Goal: Information Seeking & Learning: Stay updated

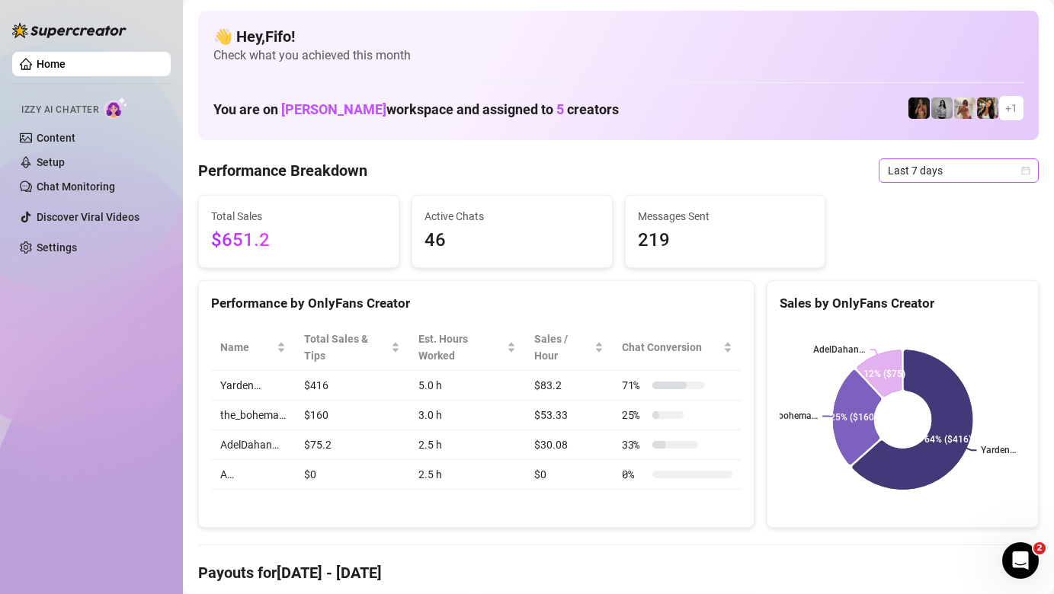
click at [981, 177] on span "Last 7 days" at bounding box center [959, 170] width 142 height 23
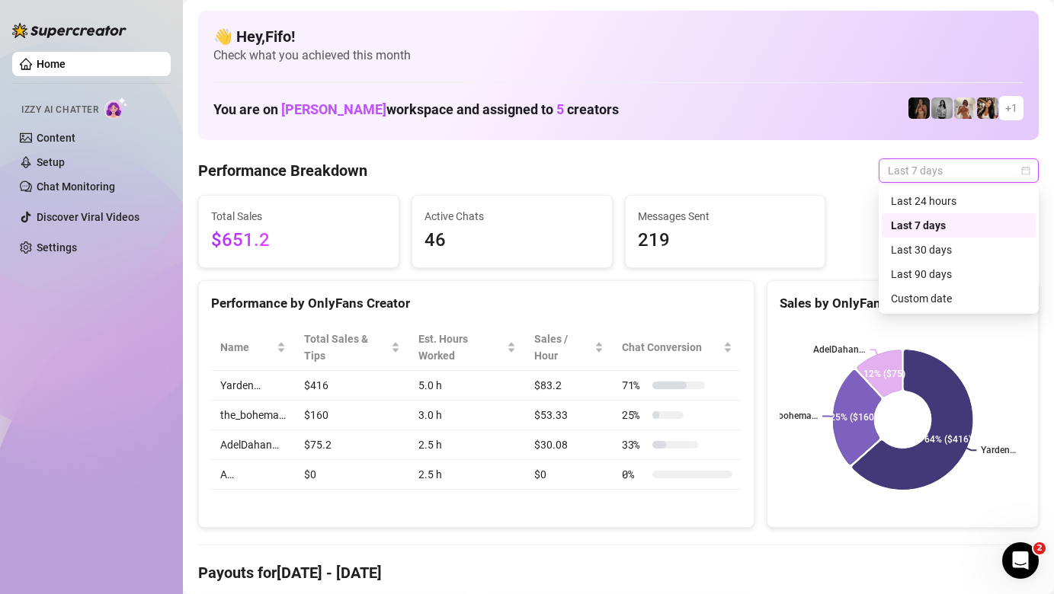
click at [955, 203] on div "Last 24 hours" at bounding box center [959, 201] width 136 height 17
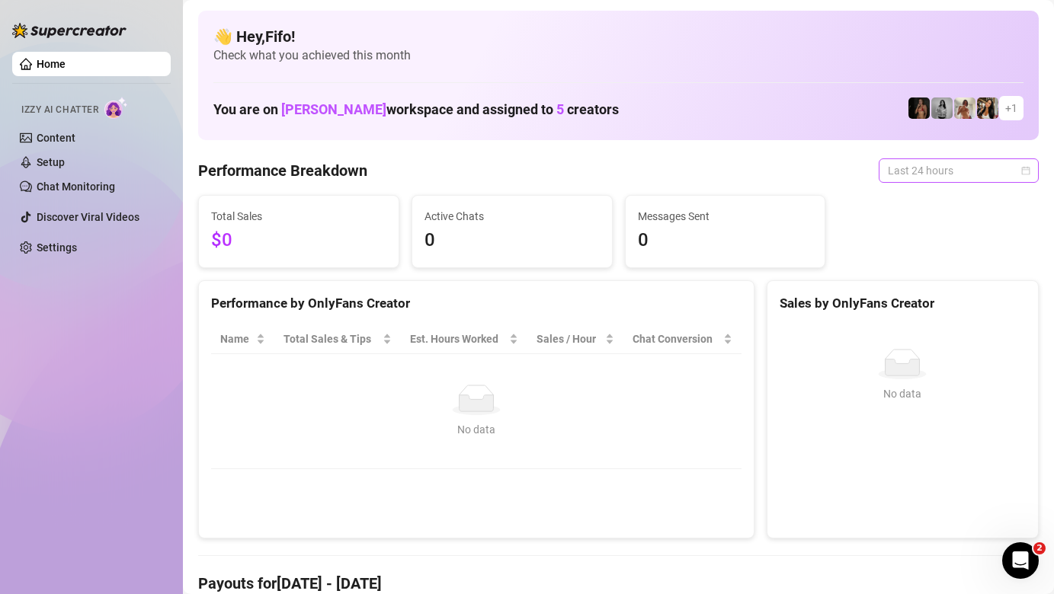
click at [914, 166] on span "Last 24 hours" at bounding box center [959, 170] width 142 height 23
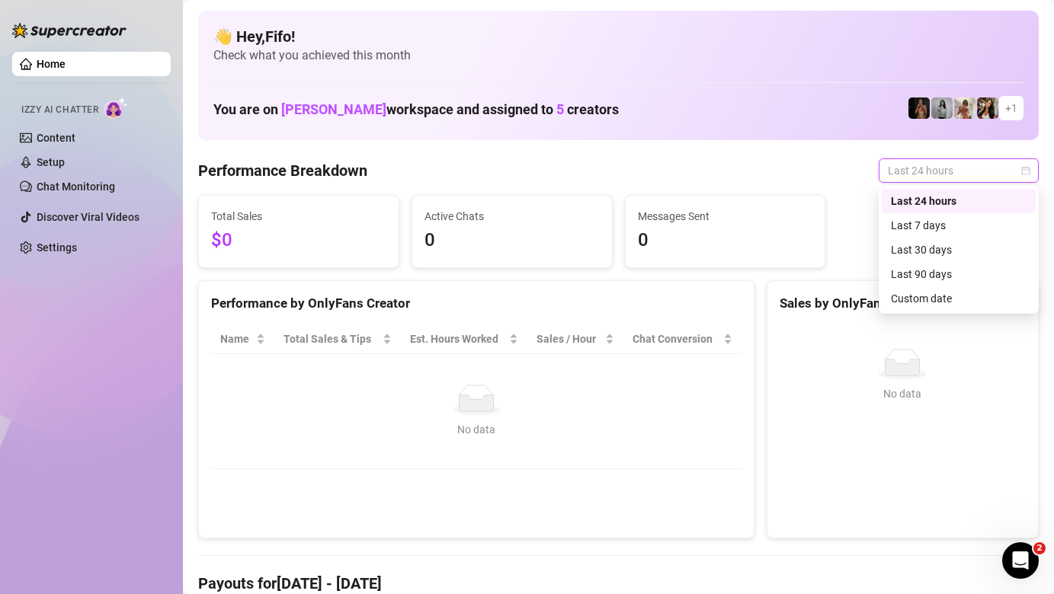
click at [921, 195] on div "Last 24 hours" at bounding box center [959, 201] width 136 height 17
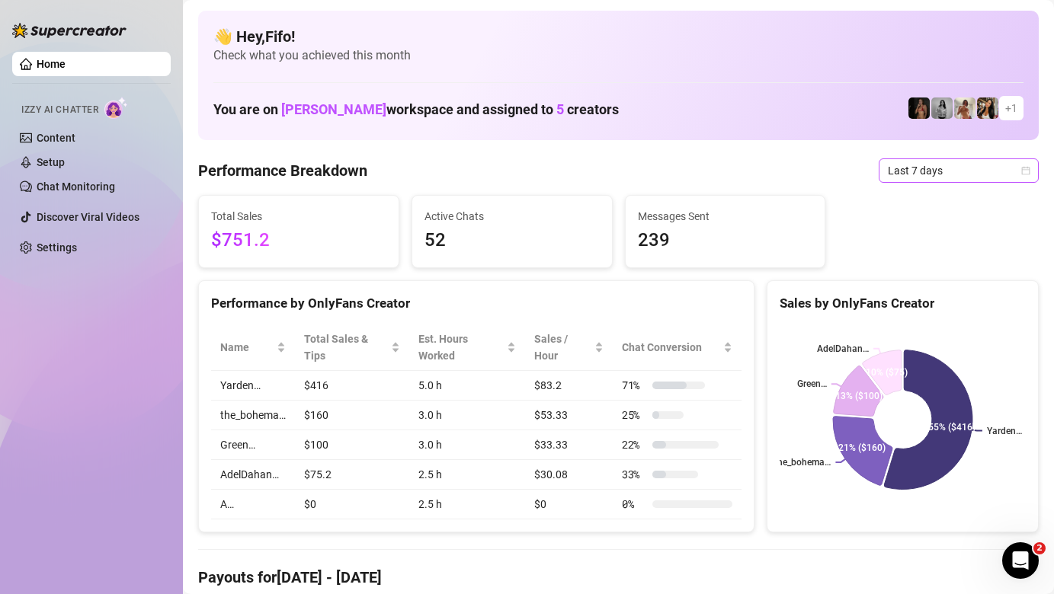
click at [928, 178] on span "Last 7 days" at bounding box center [959, 170] width 142 height 23
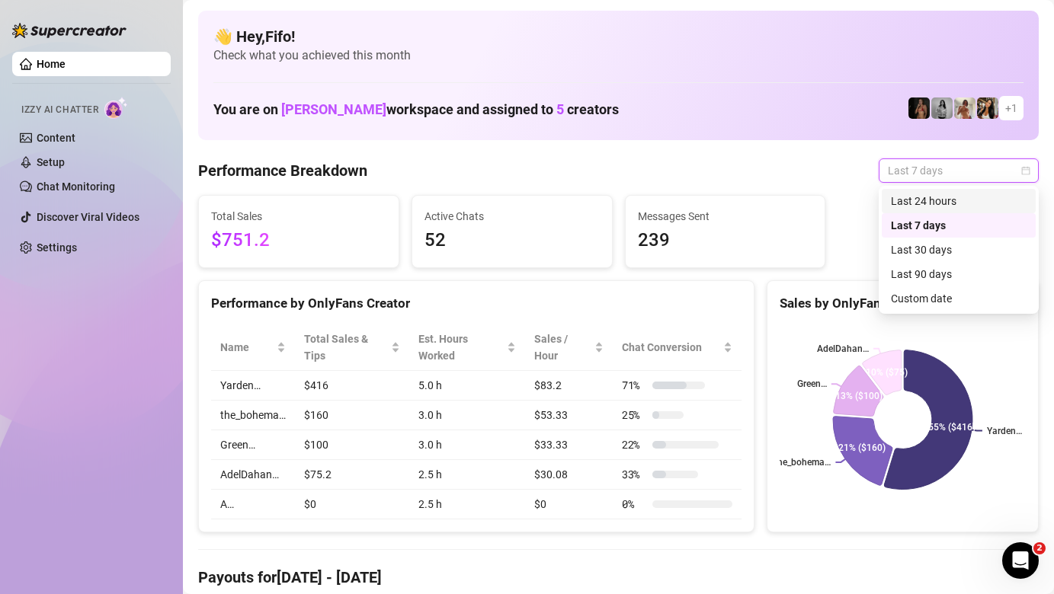
click at [928, 201] on div "Last 24 hours" at bounding box center [959, 201] width 136 height 17
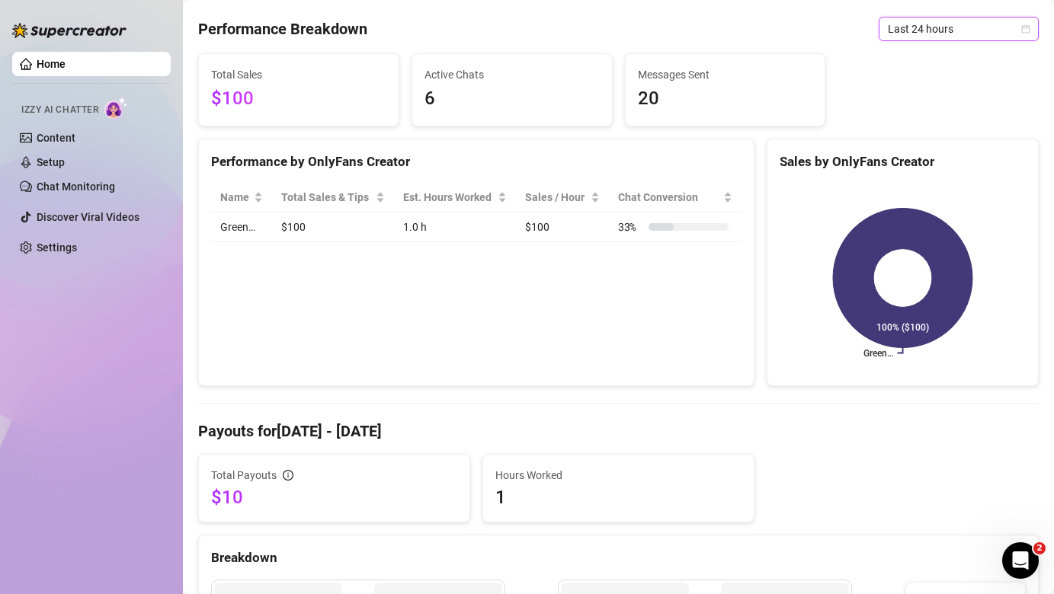
scroll to position [143, 0]
